Goal: Navigation & Orientation: Find specific page/section

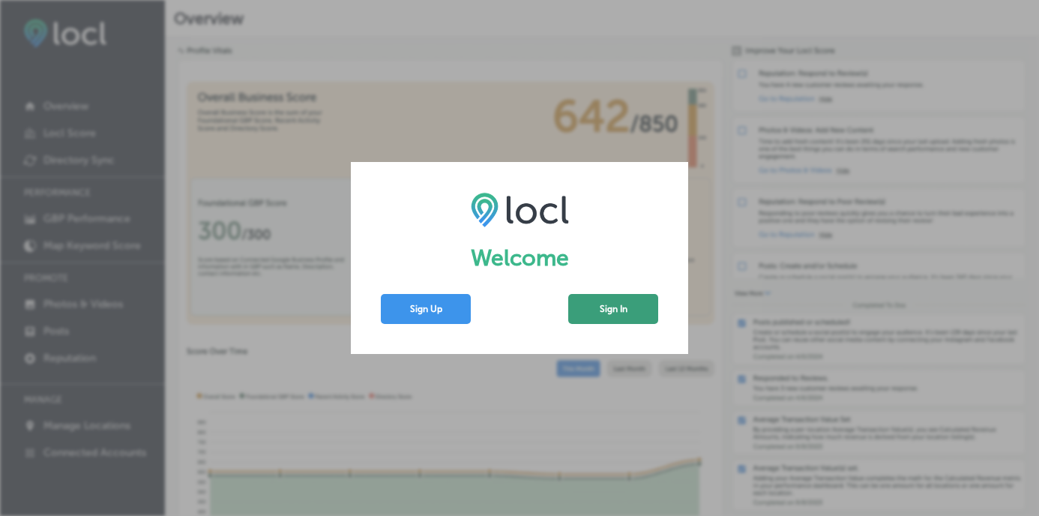
click at [609, 308] on button "Sign In" at bounding box center [613, 309] width 90 height 30
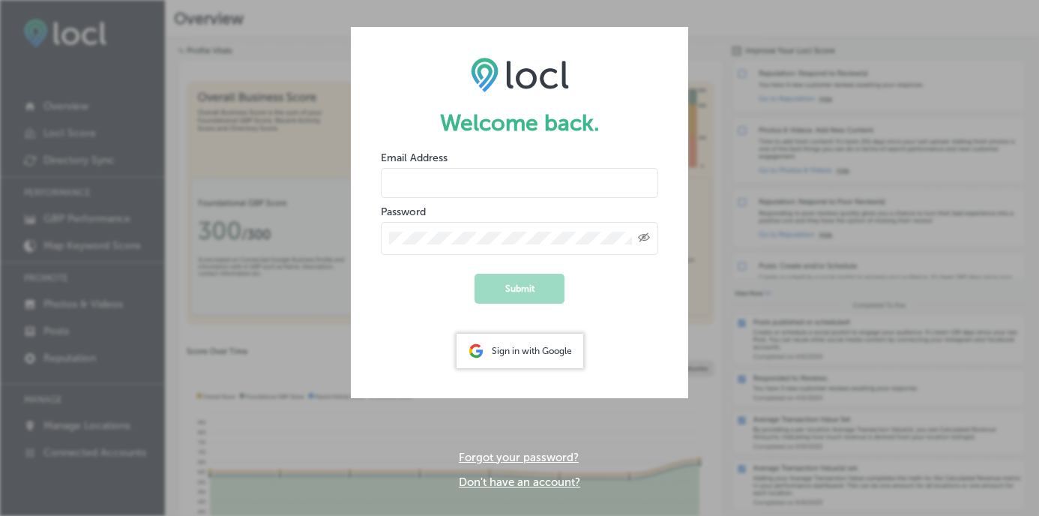
type input "[EMAIL_ADDRESS][DOMAIN_NAME]"
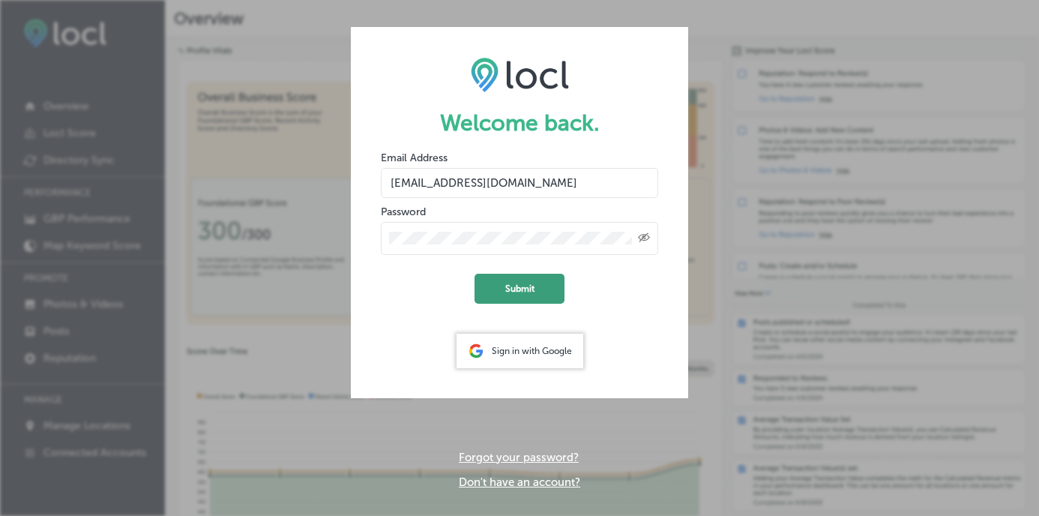
click at [528, 295] on button "Submit" at bounding box center [519, 289] width 90 height 30
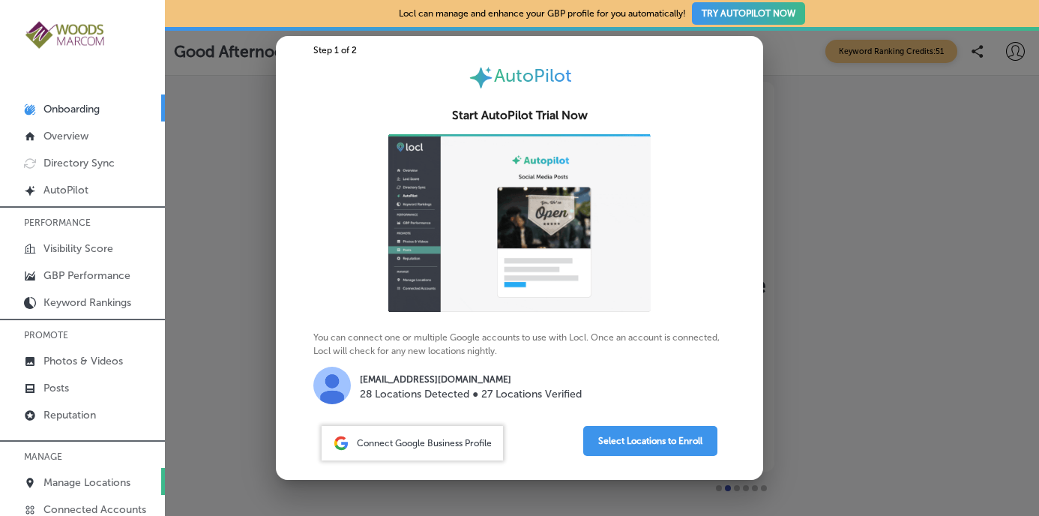
click at [97, 480] on p "Manage Locations" at bounding box center [86, 482] width 87 height 13
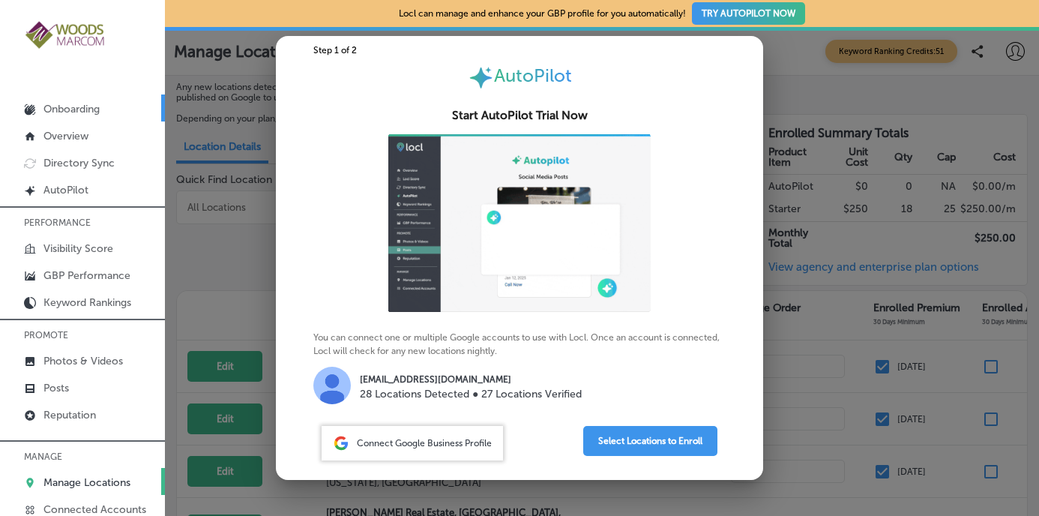
click at [63, 109] on p "Onboarding" at bounding box center [71, 109] width 56 height 13
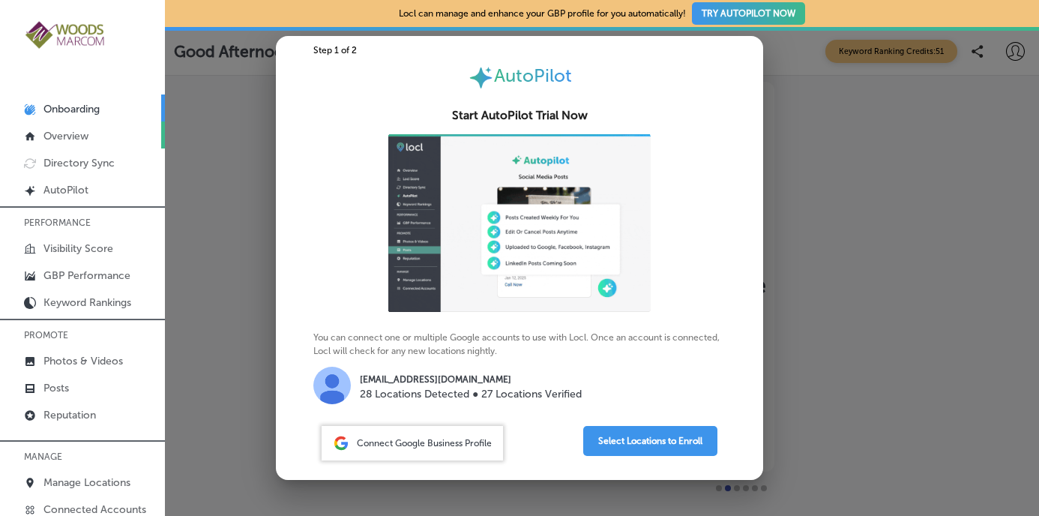
click at [77, 136] on p "Overview" at bounding box center [65, 136] width 45 height 13
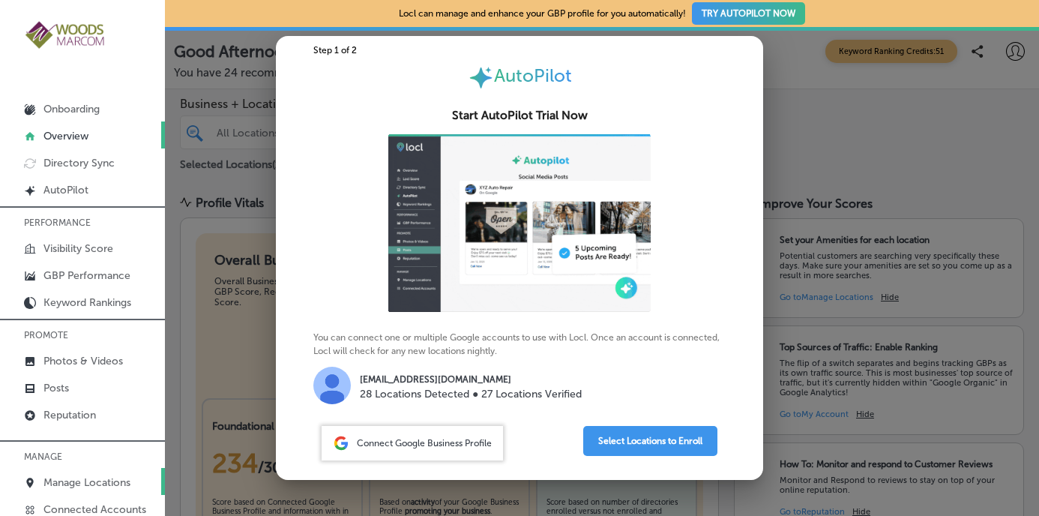
click at [94, 478] on p "Manage Locations" at bounding box center [86, 482] width 87 height 13
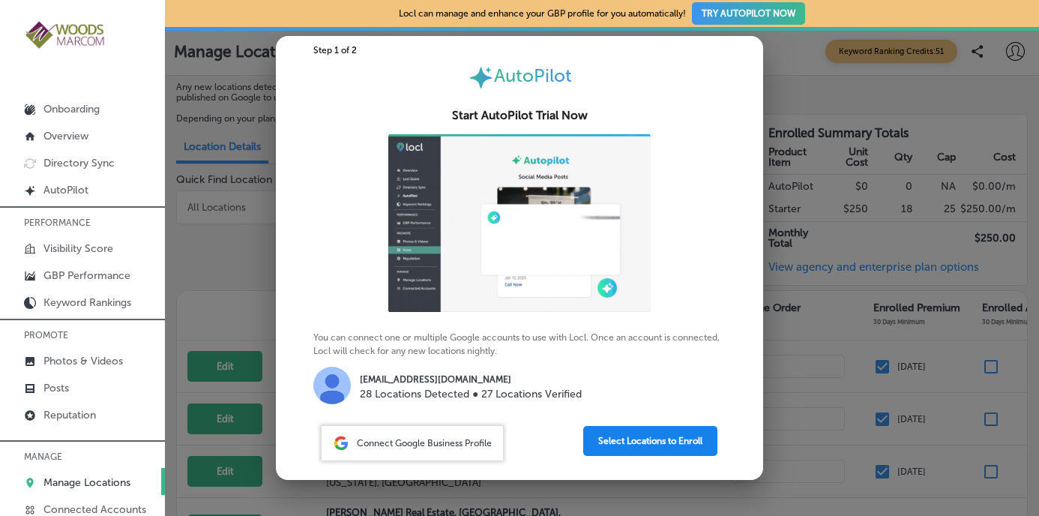
click at [627, 442] on button "Select Locations to Enroll" at bounding box center [650, 441] width 134 height 30
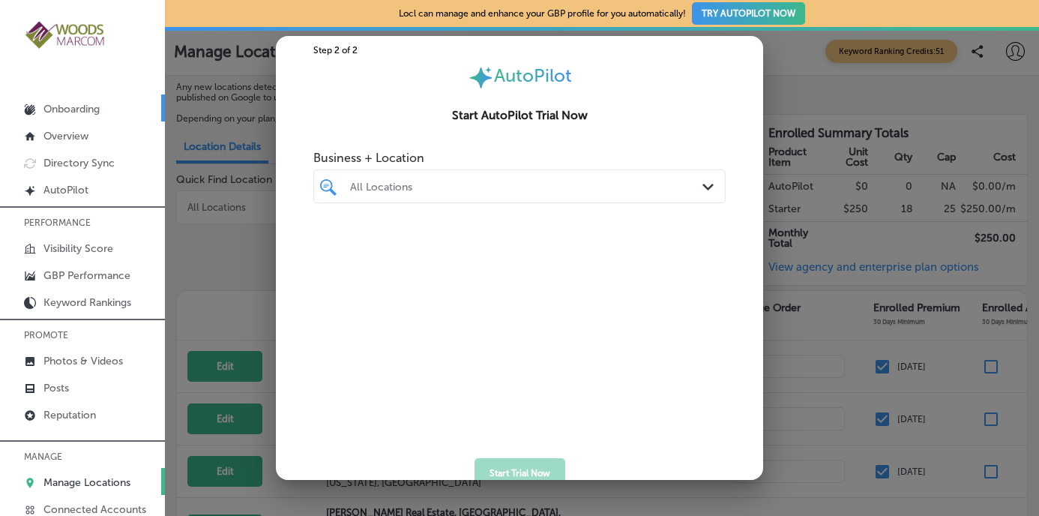
click at [71, 109] on p "Onboarding" at bounding box center [71, 109] width 56 height 13
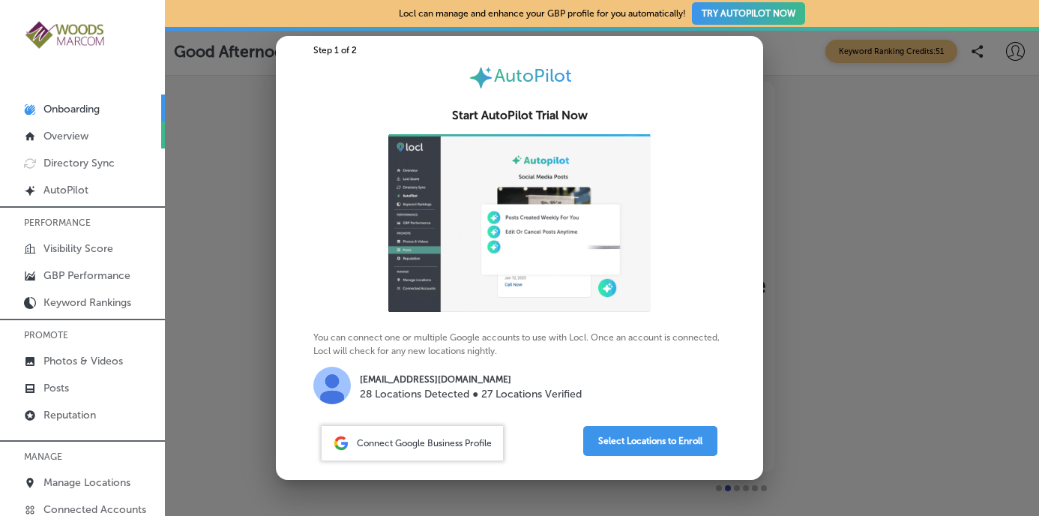
click at [67, 137] on p "Overview" at bounding box center [65, 136] width 45 height 13
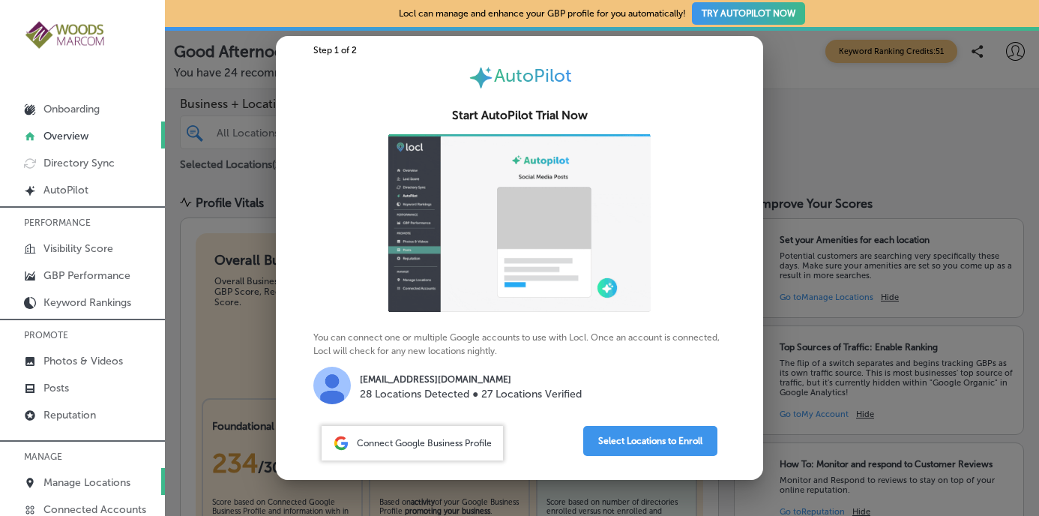
click at [104, 480] on p "Manage Locations" at bounding box center [86, 482] width 87 height 13
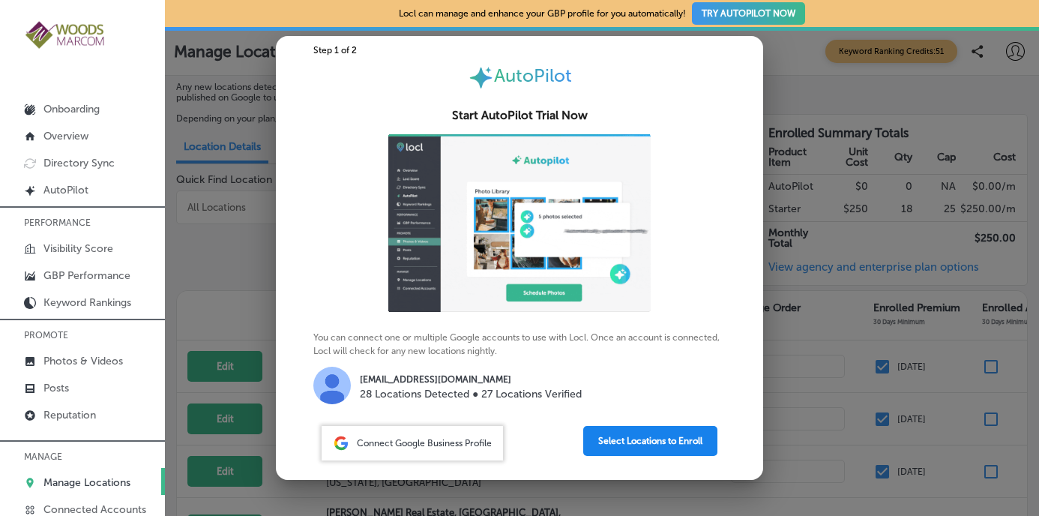
click at [639, 439] on button "Select Locations to Enroll" at bounding box center [650, 441] width 134 height 30
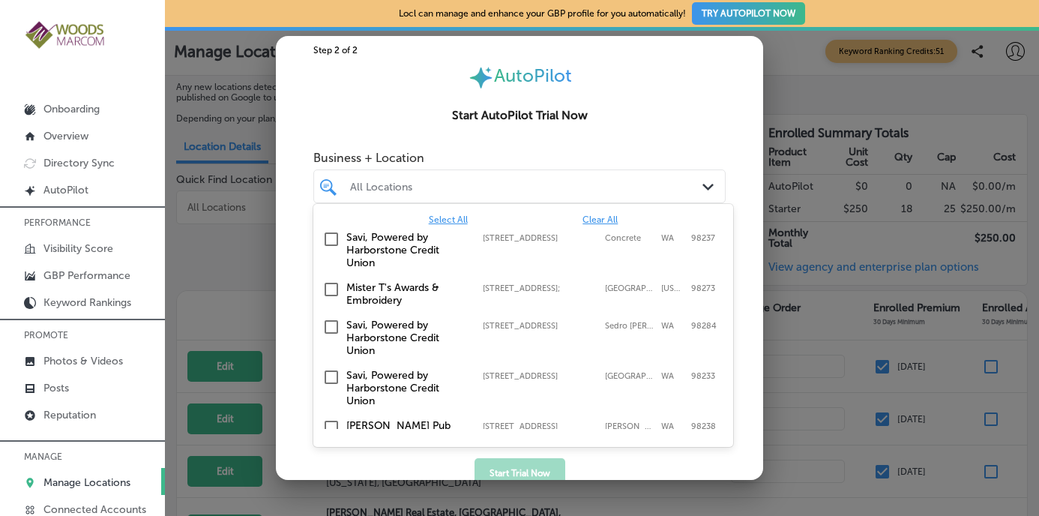
click at [708, 188] on icon "Path Created with Sketch." at bounding box center [707, 187] width 11 height 7
click at [810, 81] on div at bounding box center [519, 258] width 1039 height 516
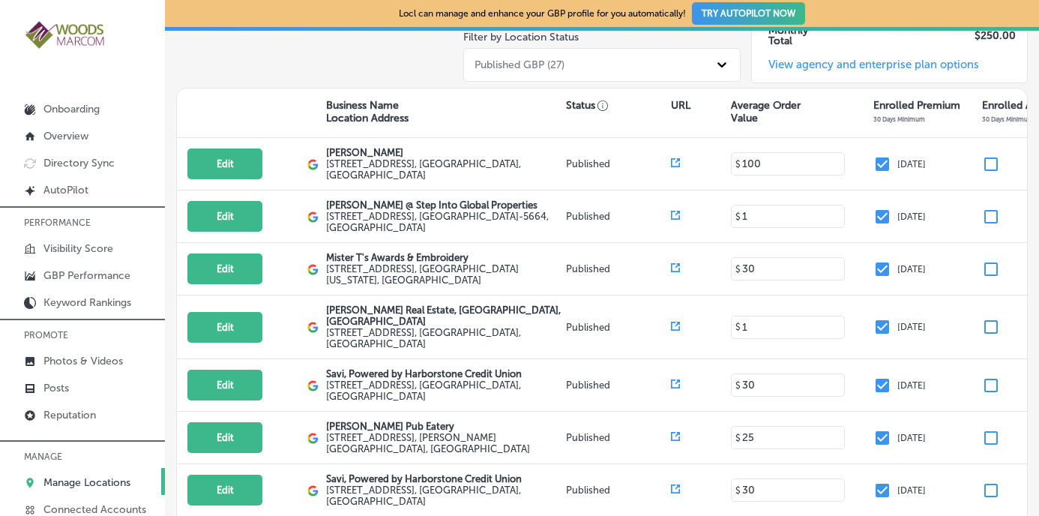
scroll to position [206, 0]
